Goal: Find specific page/section: Find specific page/section

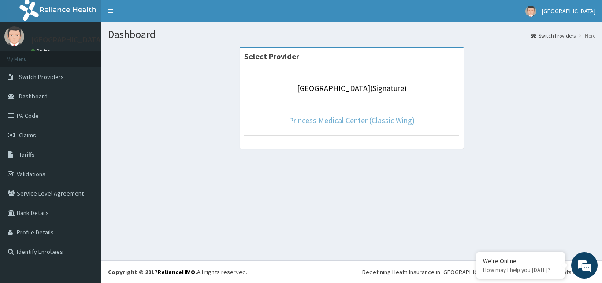
click at [355, 121] on link "Princess Medical Center (Classic Wing)" at bounding box center [352, 120] width 126 height 10
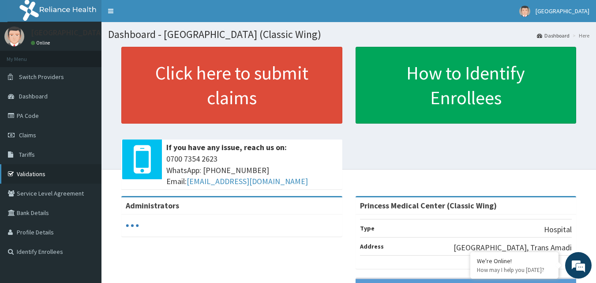
click at [47, 178] on link "Validations" at bounding box center [50, 173] width 101 height 19
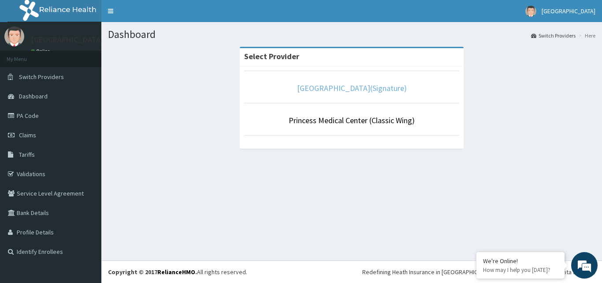
click at [387, 93] on link "[GEOGRAPHIC_DATA](Signature)" at bounding box center [352, 88] width 110 height 10
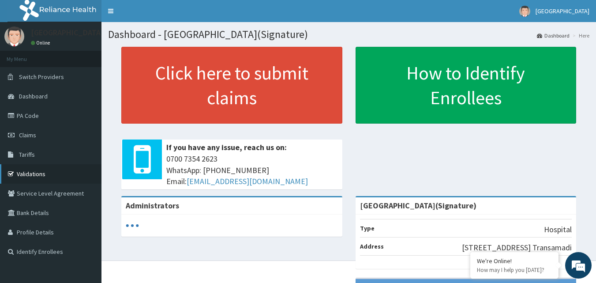
click at [62, 174] on link "Validations" at bounding box center [50, 173] width 101 height 19
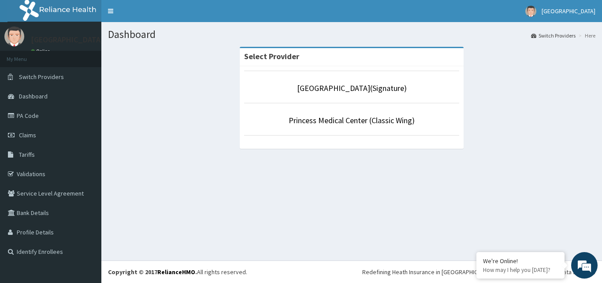
click at [385, 95] on li "[GEOGRAPHIC_DATA](Signature)" at bounding box center [351, 87] width 215 height 33
click at [405, 94] on li "[GEOGRAPHIC_DATA](Signature)" at bounding box center [351, 87] width 215 height 33
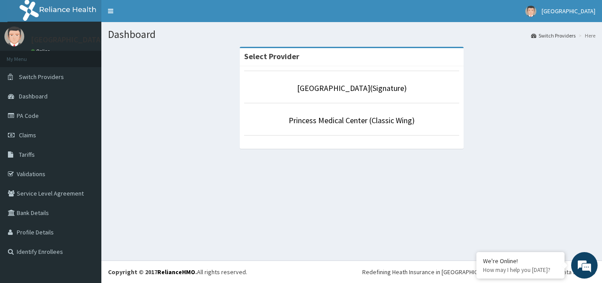
click at [405, 94] on p "Princess Medical Center(Signature)" at bounding box center [351, 87] width 215 height 11
click at [407, 91] on link "Princess Medical Center(Signature)" at bounding box center [352, 88] width 110 height 10
click at [368, 89] on link "Princess Medical Center(Signature)" at bounding box center [352, 88] width 110 height 10
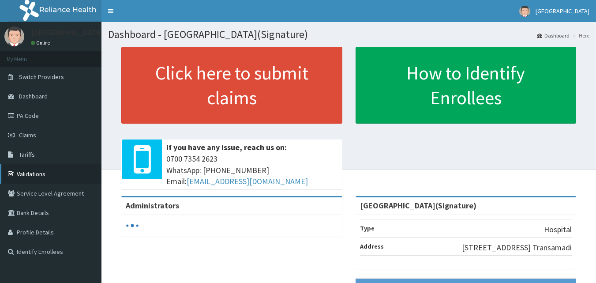
click at [48, 169] on link "Validations" at bounding box center [50, 173] width 101 height 19
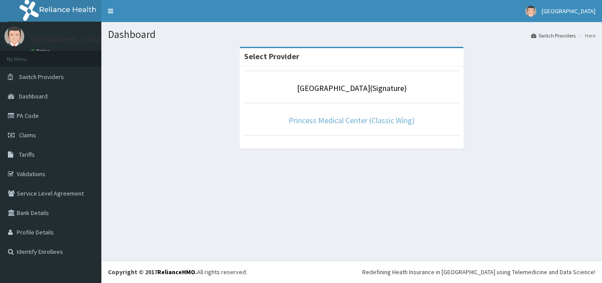
click at [387, 116] on link "Princess Medical Center (Classic Wing)" at bounding box center [352, 120] width 126 height 10
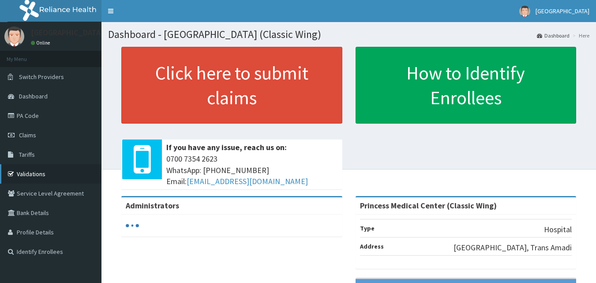
click at [66, 167] on link "Validations" at bounding box center [50, 173] width 101 height 19
